Goal: Task Accomplishment & Management: Use online tool/utility

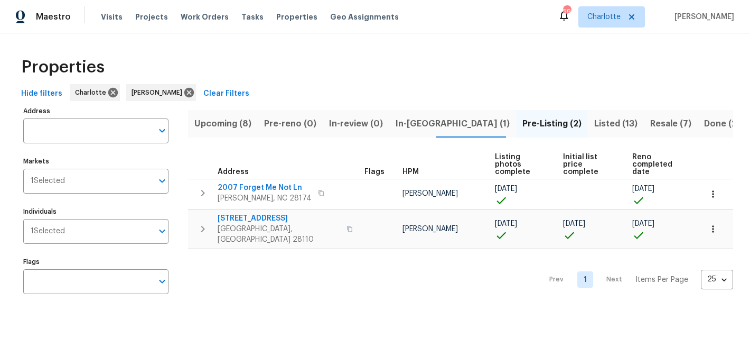
click at [209, 127] on span "Upcoming (8)" at bounding box center [222, 123] width 57 height 15
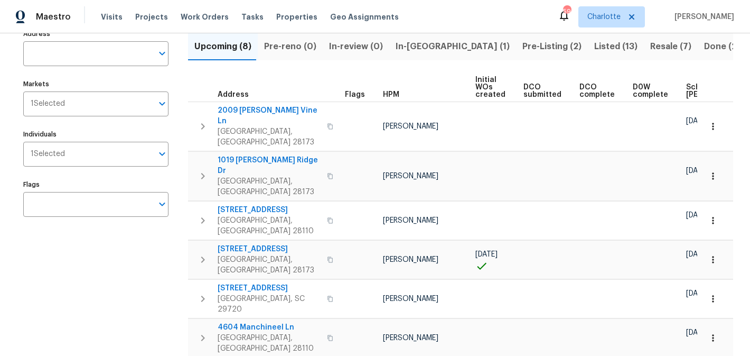
scroll to position [110, 0]
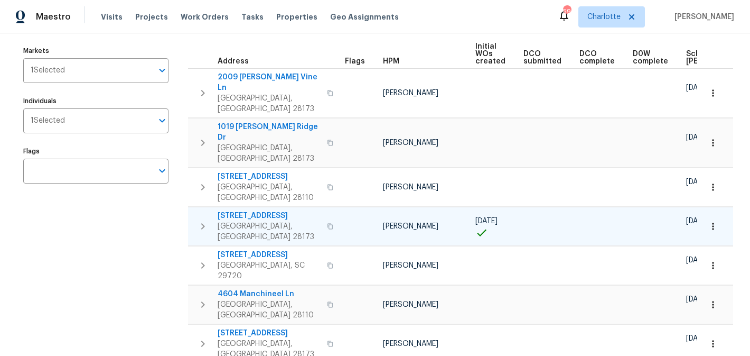
click at [248, 210] on span "[STREET_ADDRESS]" at bounding box center [269, 215] width 103 height 11
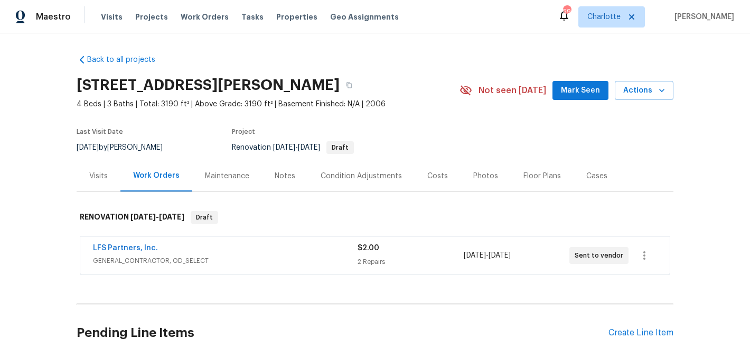
click at [580, 91] on span "Mark Seen" at bounding box center [580, 90] width 39 height 13
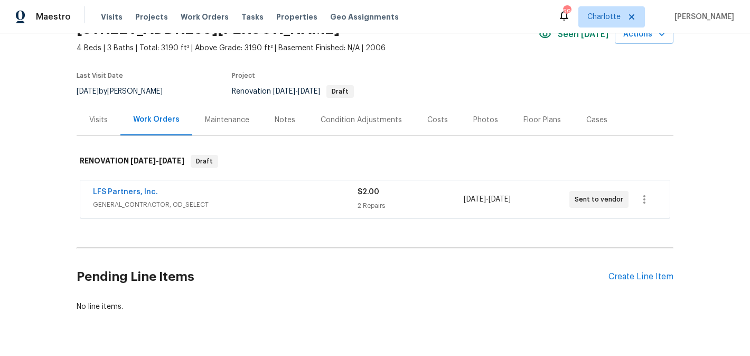
scroll to position [55, 0]
click at [358, 120] on div "Condition Adjustments" at bounding box center [361, 120] width 81 height 11
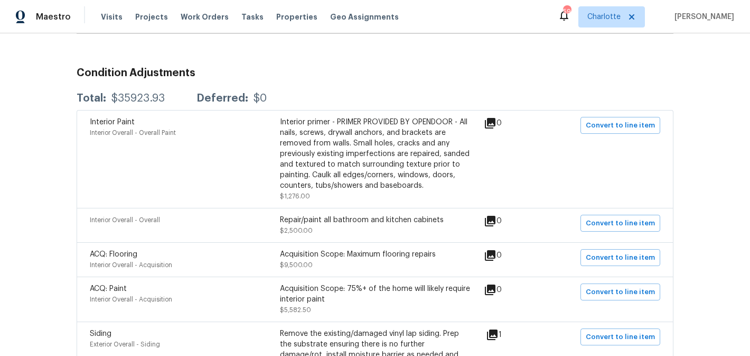
scroll to position [155, 0]
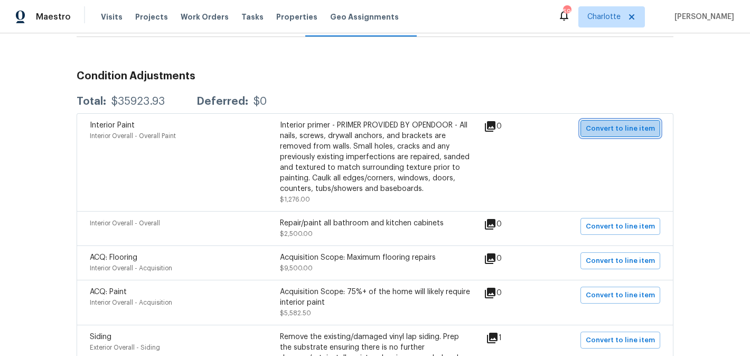
click at [634, 126] on span "Convert to line item" at bounding box center [620, 129] width 69 height 12
